Goal: Check status: Check status

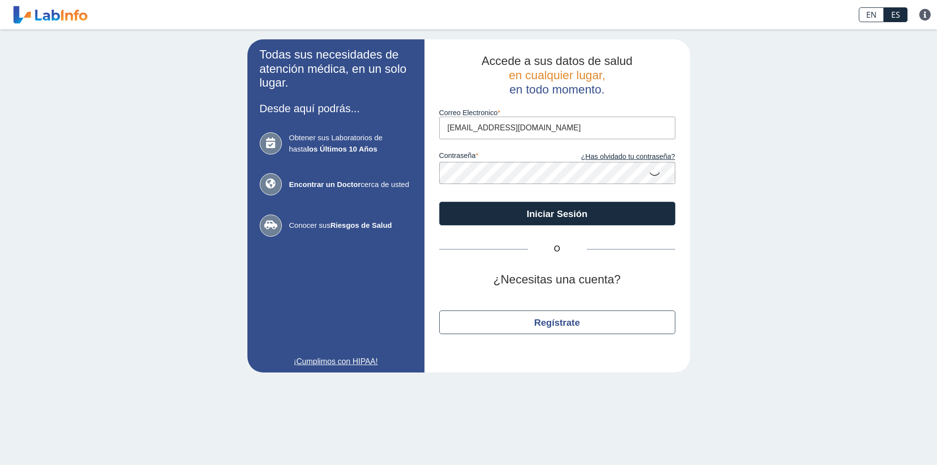
click at [567, 219] on button "Iniciar Sesión" at bounding box center [557, 214] width 236 height 24
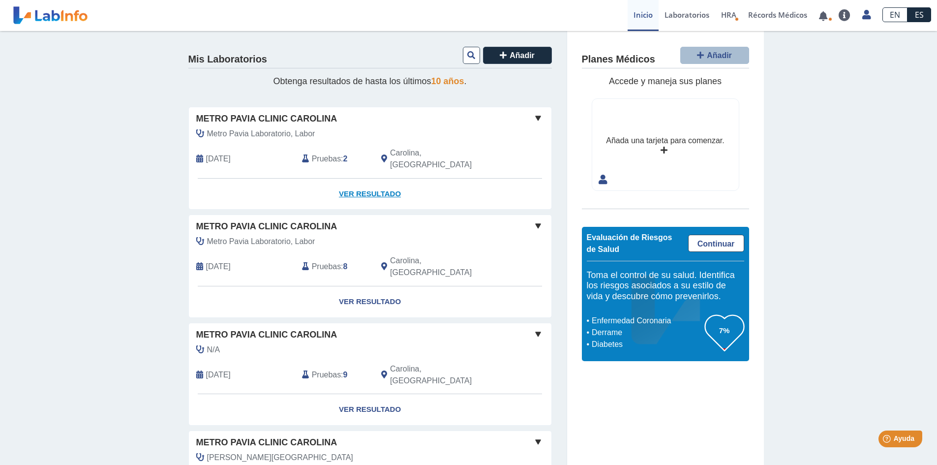
click at [367, 181] on link "Ver Resultado" at bounding box center [370, 194] width 363 height 31
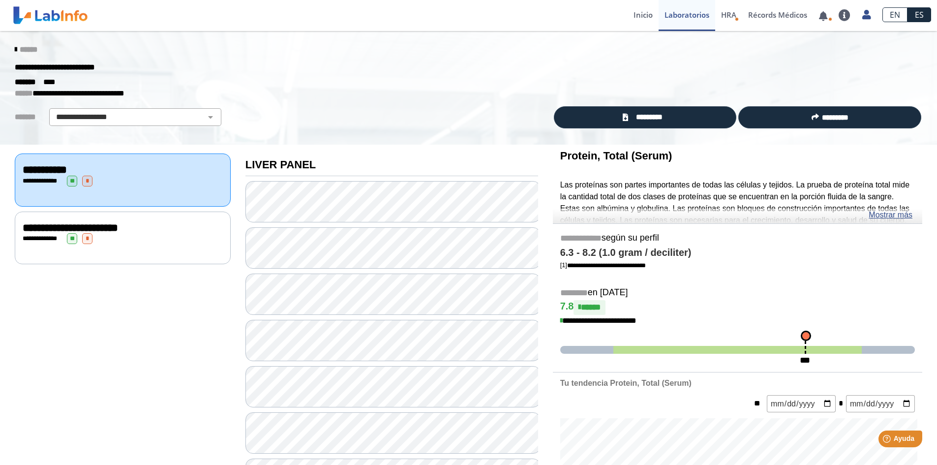
drag, startPoint x: 929, startPoint y: 146, endPoint x: 929, endPoint y: 156, distance: 10.8
